Goal: Obtain resource: Obtain resource

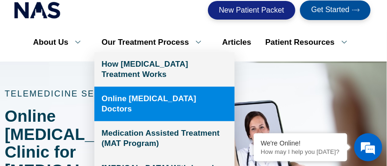
scroll to position [64, 0]
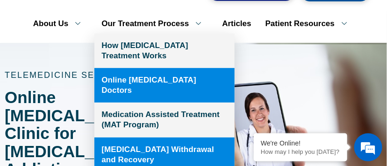
scroll to position [84, 0]
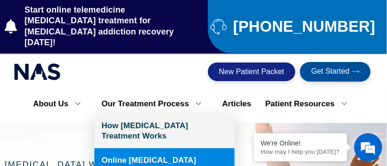
drag, startPoint x: 0, startPoint y: 0, endPoint x: 176, endPoint y: 143, distance: 226.3
click at [176, 149] on link "Online [MEDICAL_DATA] Doctors" at bounding box center [164, 166] width 140 height 35
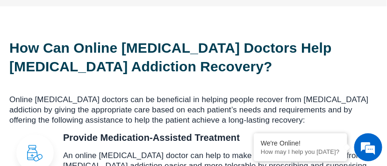
scroll to position [445, 0]
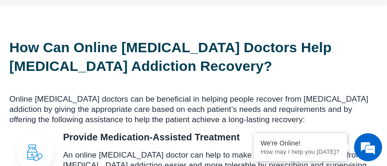
drag, startPoint x: 0, startPoint y: 0, endPoint x: 176, endPoint y: 143, distance: 226.3
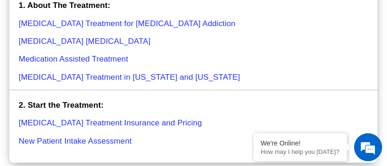
scroll to position [2038, 0]
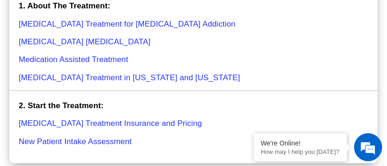
click at [115, 137] on link "New Patient Intake Assessment" at bounding box center [75, 141] width 113 height 9
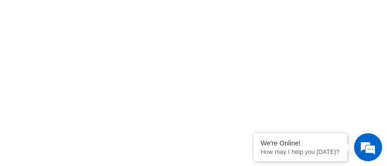
scroll to position [570, 0]
